Goal: Information Seeking & Learning: Obtain resource

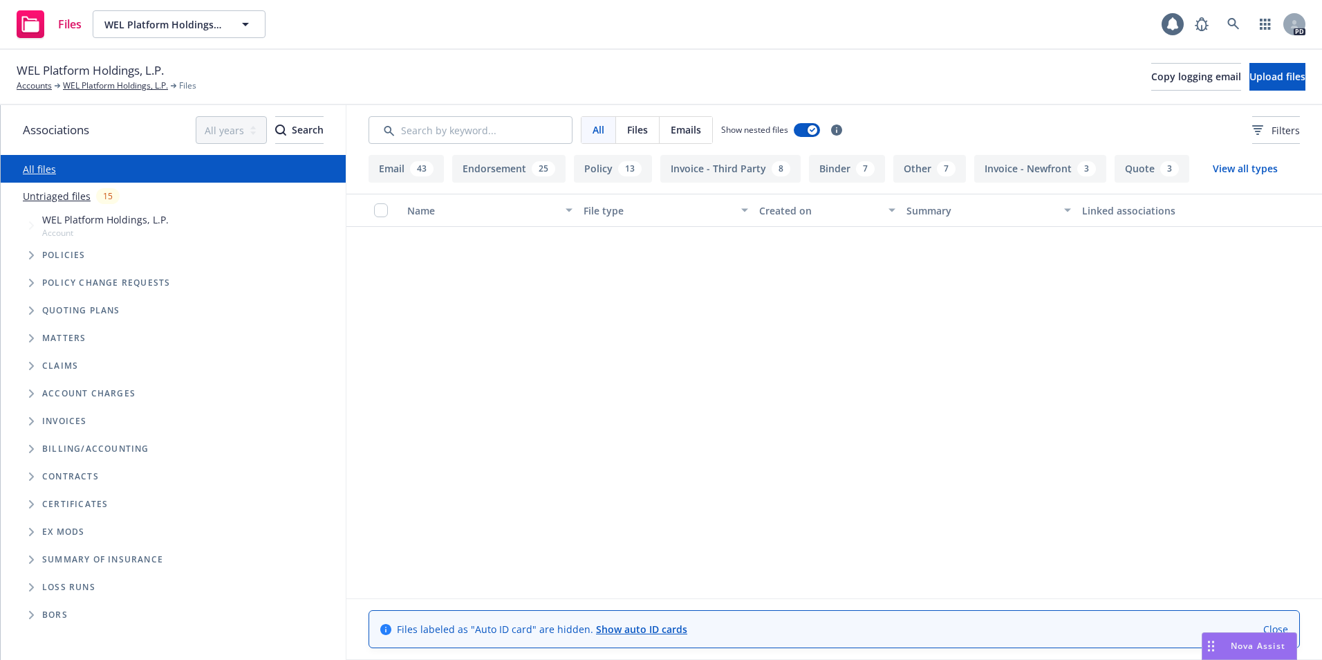
scroll to position [1420, 0]
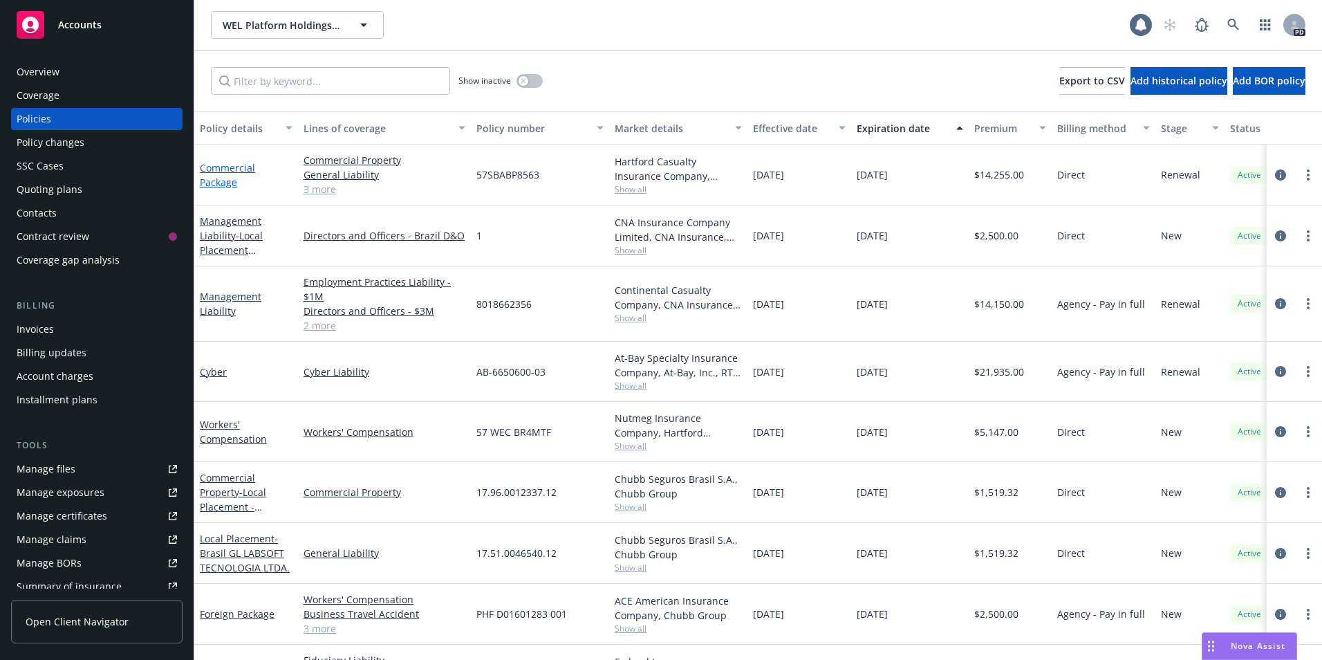
click at [212, 169] on link "Commercial Package" at bounding box center [227, 175] width 55 height 28
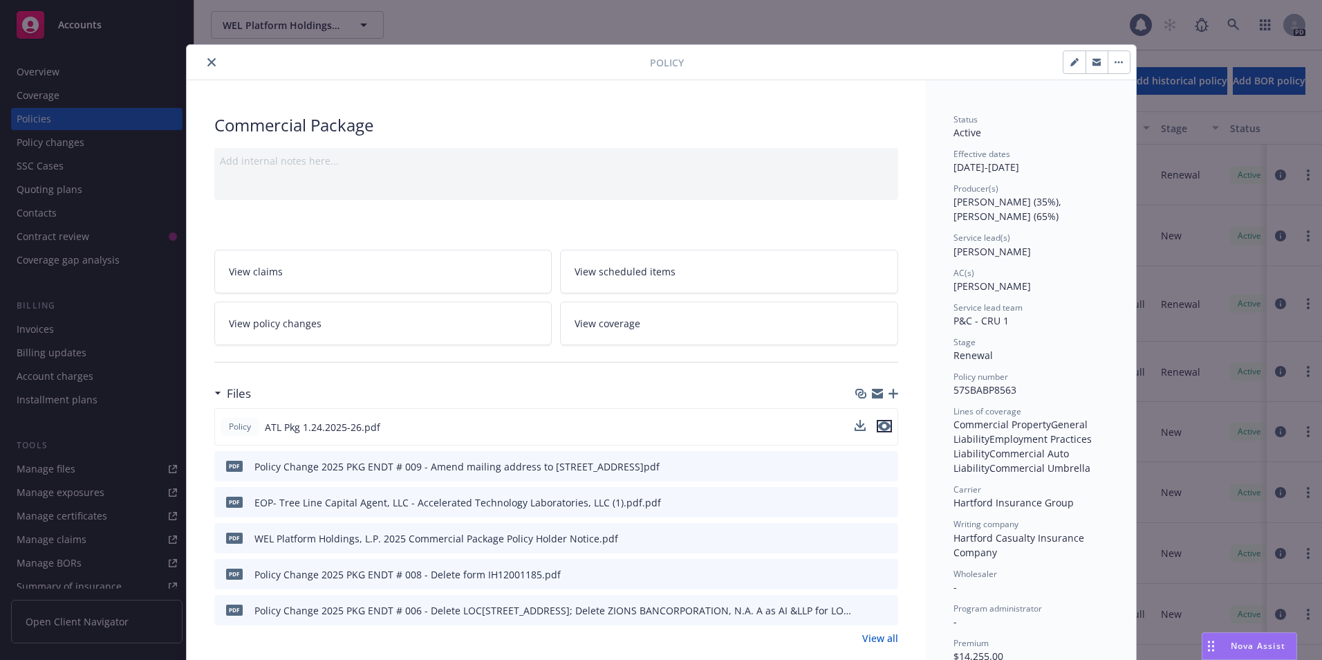
click at [878, 425] on icon "preview file" at bounding box center [884, 426] width 12 height 10
click at [881, 614] on button at bounding box center [886, 610] width 12 height 15
click at [882, 605] on icon "preview file" at bounding box center [885, 609] width 12 height 10
click at [884, 574] on icon "preview file" at bounding box center [885, 573] width 12 height 10
click at [886, 461] on button "preview file" at bounding box center [885, 465] width 15 height 12
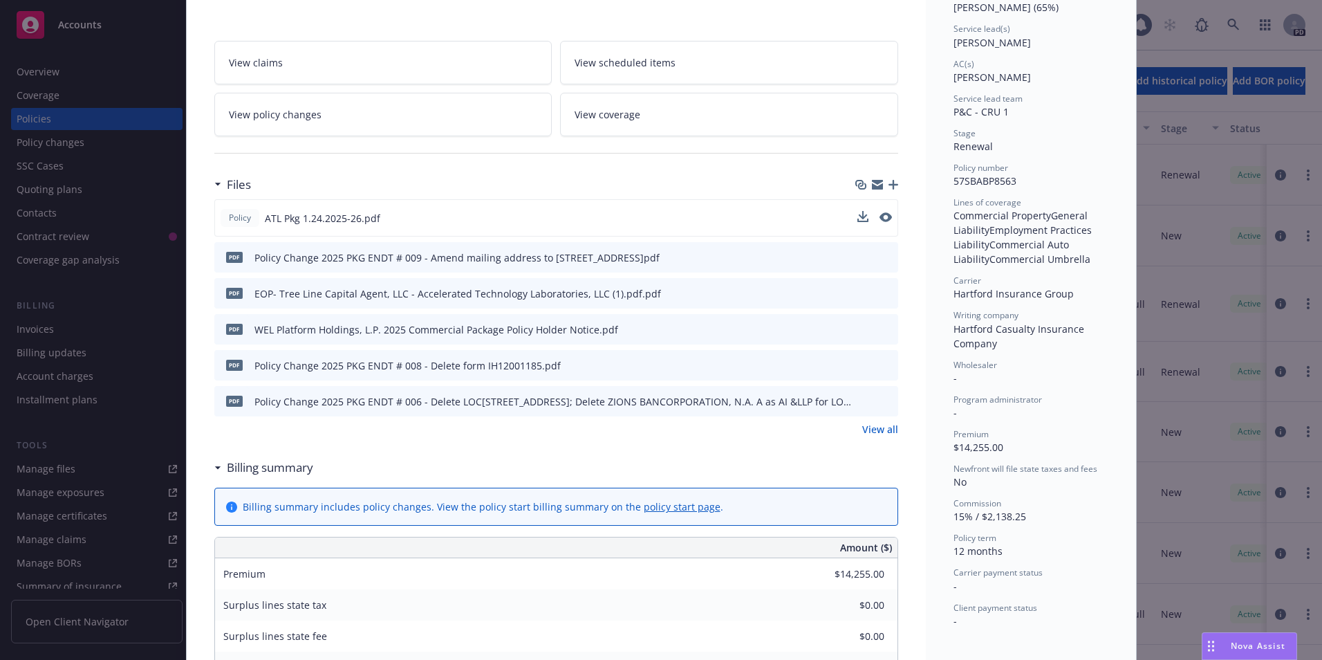
scroll to position [241, 0]
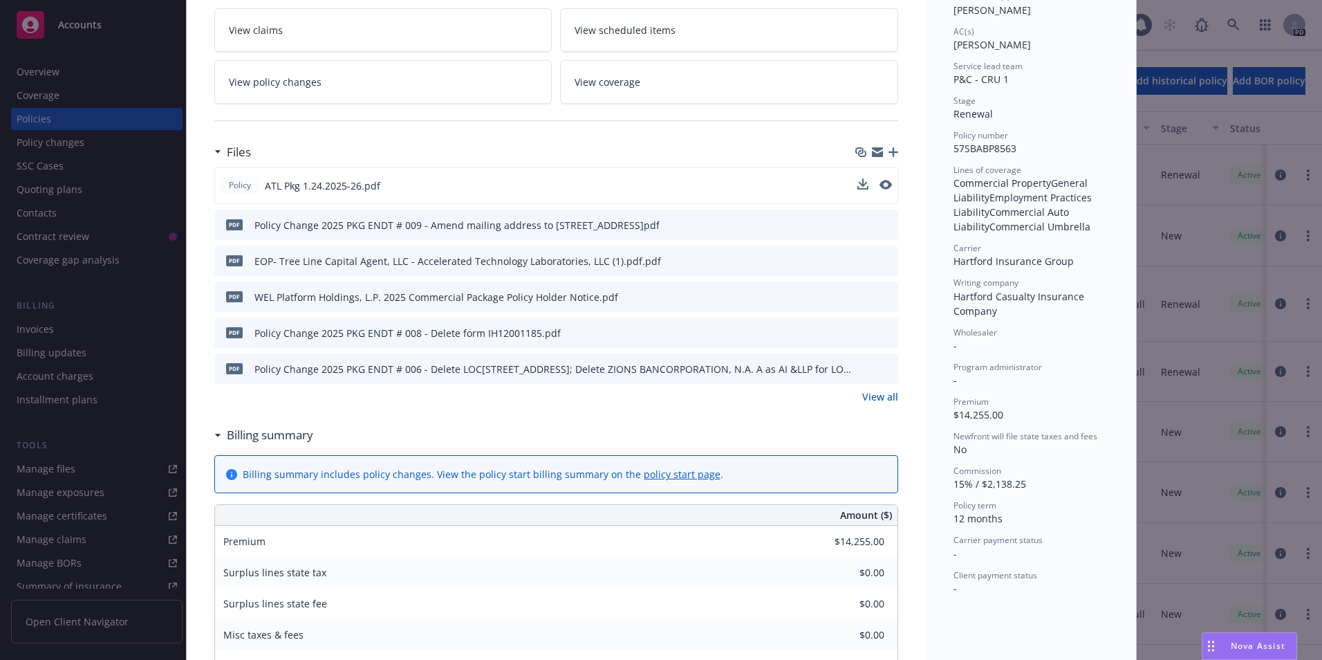
click at [880, 396] on link "View all" at bounding box center [880, 396] width 36 height 15
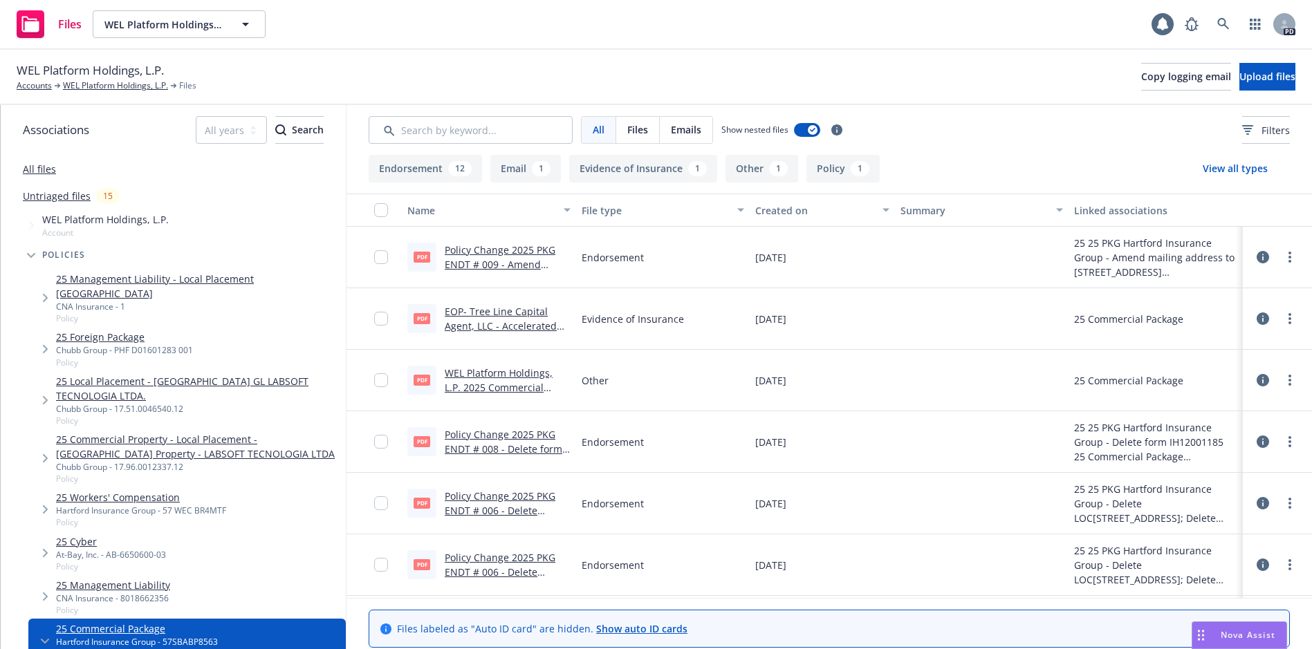
scroll to position [48, 0]
click at [501, 244] on link "Policy Change 2025 PKG ENDT # 009 - Amend mailing address to 5540 CENTERVIEW DR…" at bounding box center [500, 271] width 111 height 57
click at [509, 373] on link "WEL Platform Holdings, L.P. 2025 Commercial Package Policy Holder Notice.pdf" at bounding box center [499, 395] width 108 height 57
click at [495, 428] on link "Policy Change 2025 PKG ENDT # 008 - Delete form IH12001185.pdf" at bounding box center [504, 449] width 118 height 42
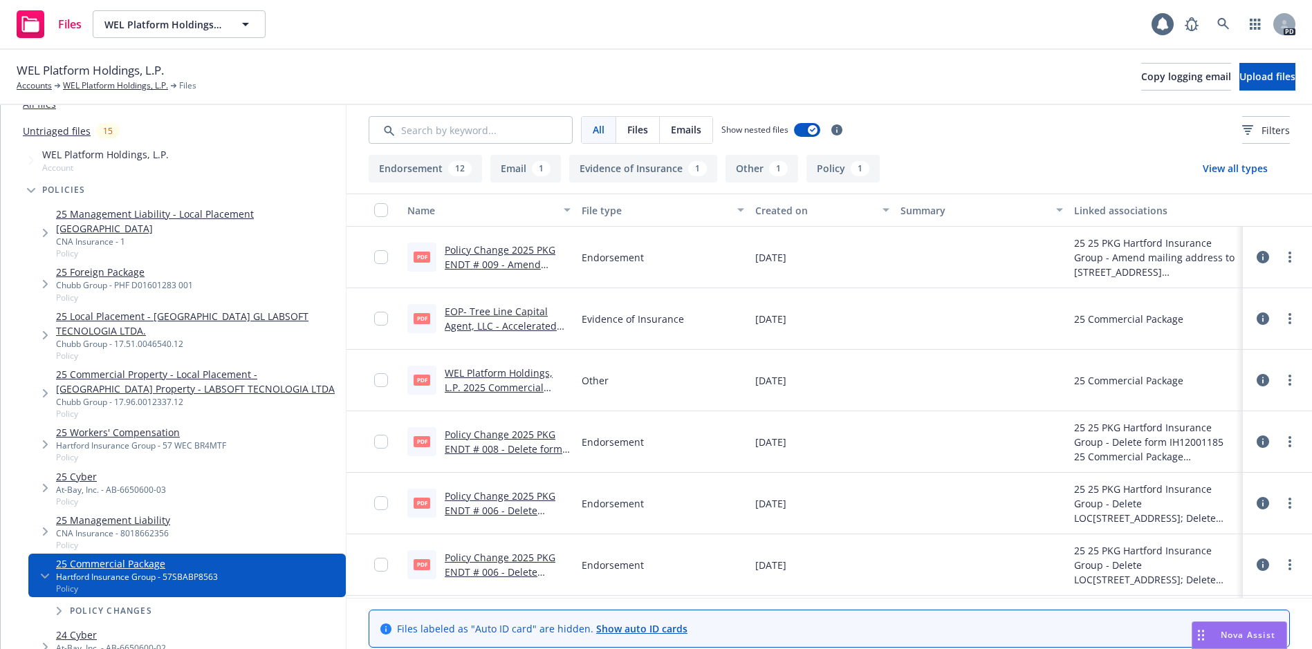
scroll to position [0, 0]
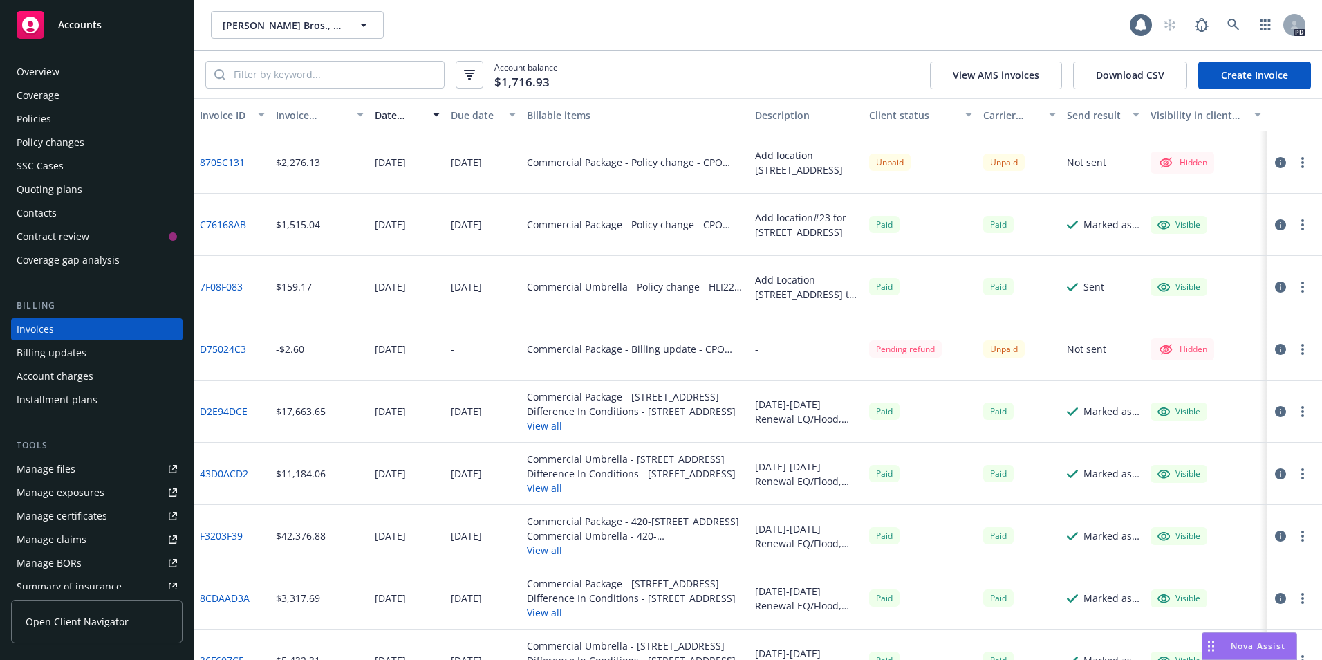
click at [63, 31] on div "Accounts" at bounding box center [97, 25] width 160 height 28
